Goal: Task Accomplishment & Management: Manage account settings

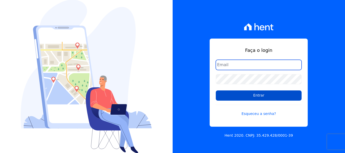
type input "[EMAIL_ADDRESS][DOMAIN_NAME]"
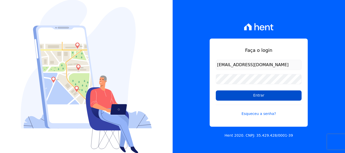
click at [257, 95] on input "Entrar" at bounding box center [259, 95] width 86 height 10
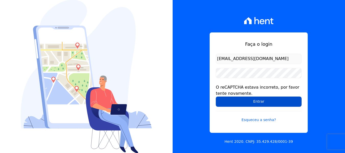
click at [254, 97] on input "Entrar" at bounding box center [259, 102] width 86 height 10
drag, startPoint x: 0, startPoint y: 0, endPoint x: 253, endPoint y: 101, distance: 272.1
click at [253, 101] on input "Entrar" at bounding box center [259, 102] width 86 height 10
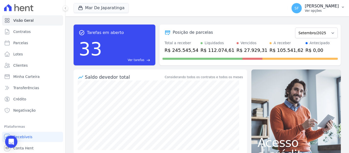
click at [333, 6] on p "[PERSON_NAME]" at bounding box center [322, 6] width 34 height 5
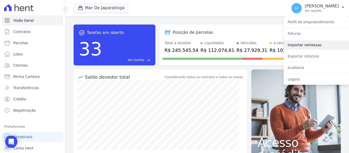
click at [311, 46] on link "Importar remessas" at bounding box center [316, 44] width 65 height 9
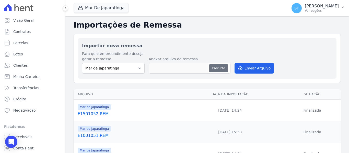
click at [219, 69] on button "Procurar" at bounding box center [218, 68] width 18 height 8
type input "E1601053.REM"
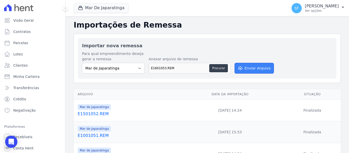
click at [250, 68] on button "Enviar Arquivo" at bounding box center [254, 68] width 39 height 11
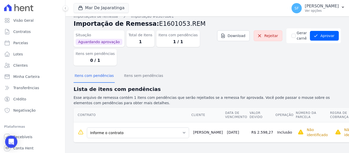
scroll to position [13, 0]
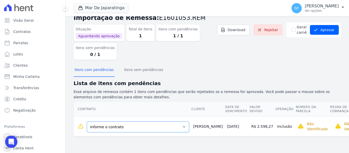
click at [153, 126] on select "Informe o contrato [PERSON_NAME] [PERSON_NAME] - QD B LT 1 [PERSON_NAME] [PERSO…" at bounding box center [138, 127] width 102 height 11
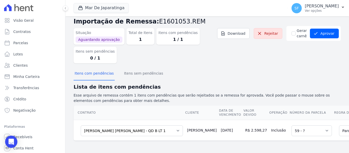
scroll to position [13, 0]
click at [322, 29] on button "Aprovar" at bounding box center [324, 34] width 29 height 10
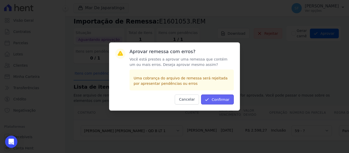
click at [209, 99] on icon "submit" at bounding box center [207, 99] width 3 height 2
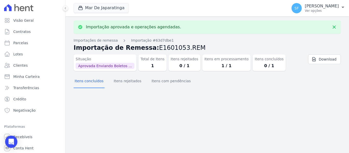
click at [210, 101] on div "Importação aprovada e operações agendadas. Importações de remessa Importação #6…" at bounding box center [207, 84] width 284 height 137
click at [31, 79] on span "Minha Carteira" at bounding box center [26, 76] width 26 height 5
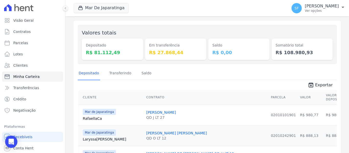
scroll to position [77, 0]
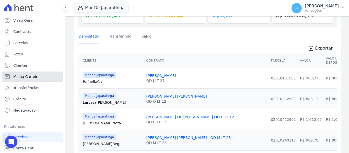
click at [39, 77] on link "Minha Carteira" at bounding box center [32, 77] width 61 height 10
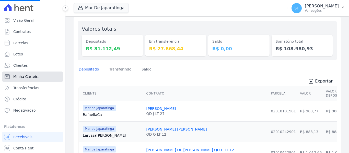
scroll to position [0, 0]
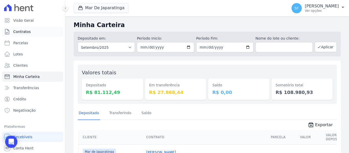
click at [26, 31] on span "Contratos" at bounding box center [21, 31] width 17 height 5
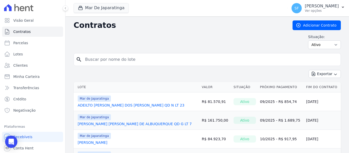
click at [134, 61] on input "search" at bounding box center [210, 59] width 256 height 10
type input "rui"
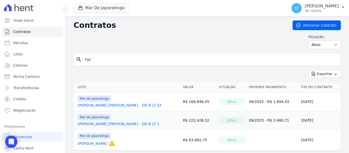
scroll to position [13, 0]
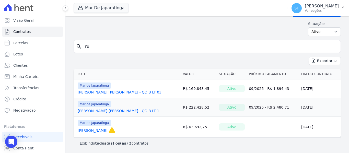
click at [105, 110] on link "[PERSON_NAME] [PERSON_NAME] - QD B LT 1" at bounding box center [118, 110] width 81 height 5
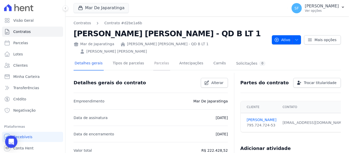
click at [153, 57] on link "Parcelas" at bounding box center [161, 64] width 17 height 14
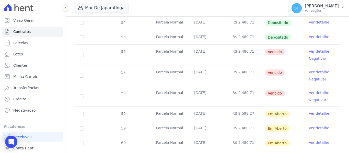
scroll to position [208, 0]
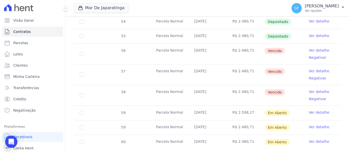
click at [313, 110] on link "Ver detalhe" at bounding box center [319, 112] width 20 height 5
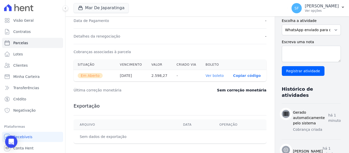
scroll to position [179, 0]
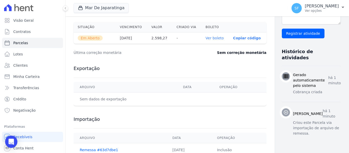
click at [206, 39] on link "Ver boleto" at bounding box center [215, 38] width 18 height 4
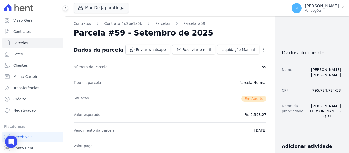
scroll to position [0, 0]
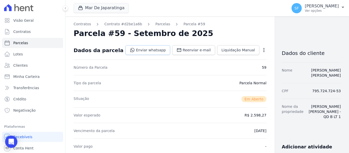
click at [133, 50] on link "Enviar whatsapp" at bounding box center [147, 50] width 45 height 10
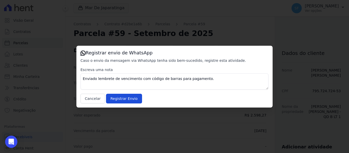
click at [173, 28] on div "Registrar envio de WhatsApp Caso o envio da mensagem via WhatsApp tenha sido be…" at bounding box center [174, 76] width 349 height 153
click at [88, 101] on button "Cancelar" at bounding box center [92, 99] width 25 height 10
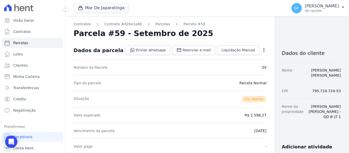
click at [176, 3] on div "Mar De Japaratinga Você possui apenas um empreendimento Aplicar" at bounding box center [180, 8] width 212 height 17
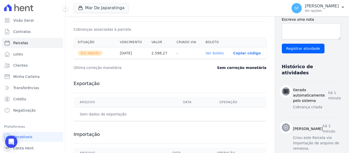
scroll to position [179, 0]
